Goal: Information Seeking & Learning: Learn about a topic

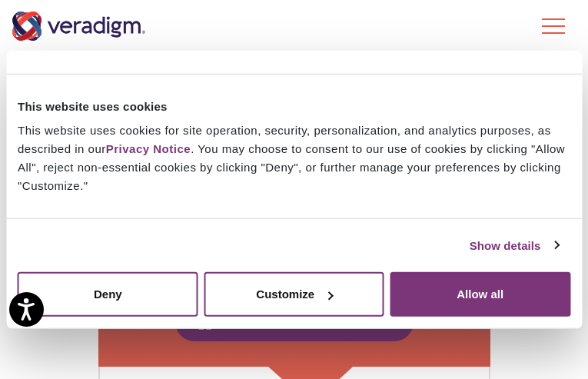
scroll to position [231, 0]
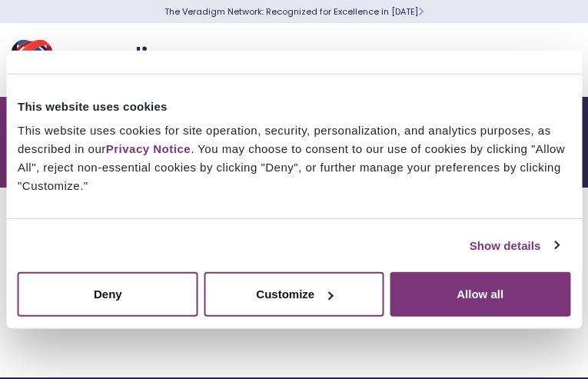
type input "Healthcare Technology and Innovation"
type input "Enterprise"
